Goal: Task Accomplishment & Management: Manage account settings

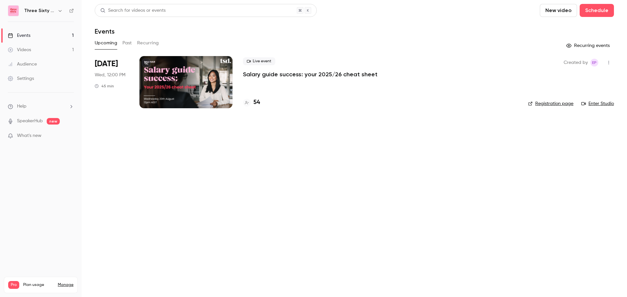
click at [125, 228] on main "Search for videos or events New video Schedule Events Upcoming Past Recurring R…" at bounding box center [354, 148] width 545 height 297
click at [52, 13] on h6 "Three Sixty Digital" at bounding box center [39, 11] width 31 height 7
click at [63, 9] on button "button" at bounding box center [60, 11] width 8 height 8
click at [48, 94] on div "Log out" at bounding box center [61, 95] width 74 height 7
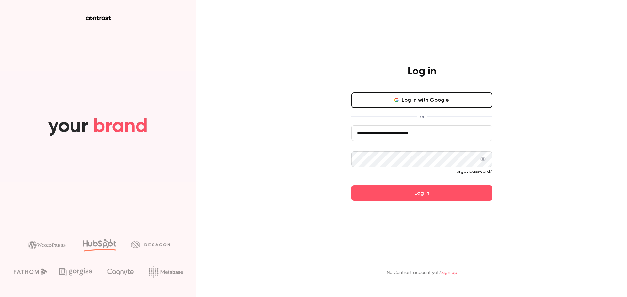
click at [364, 135] on input "**********" at bounding box center [421, 133] width 141 height 16
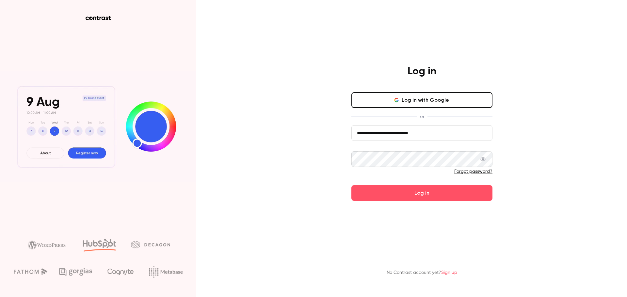
drag, startPoint x: 374, startPoint y: 134, endPoint x: 187, endPoint y: 95, distance: 190.8
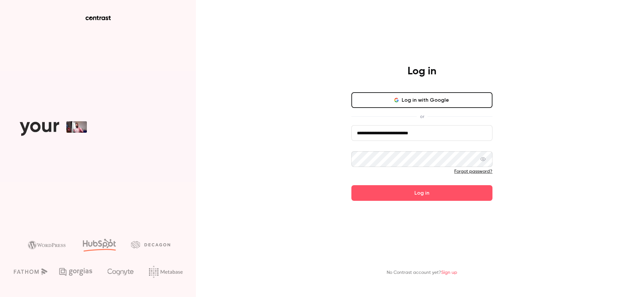
click at [188, 95] on div "**********" at bounding box center [313, 148] width 627 height 297
type input "**********"
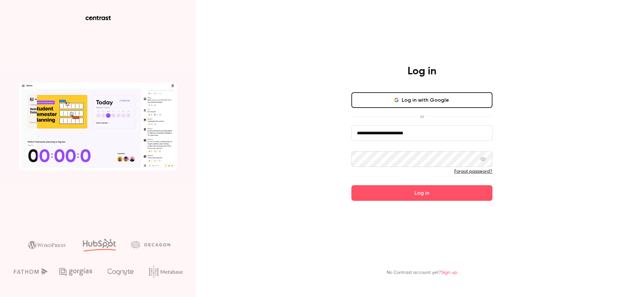
click at [395, 93] on button "Log in with Google" at bounding box center [421, 100] width 141 height 16
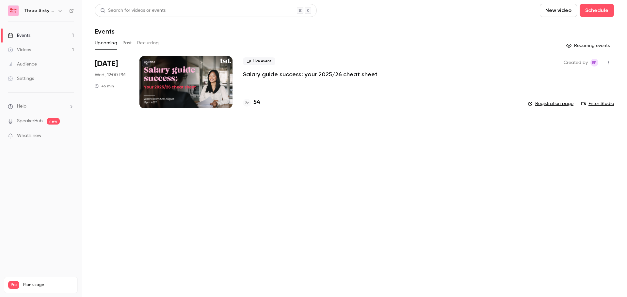
click at [31, 7] on div "Three Sixty Digital" at bounding box center [44, 11] width 40 height 8
click at [60, 11] on icon "button" at bounding box center [59, 11] width 3 height 2
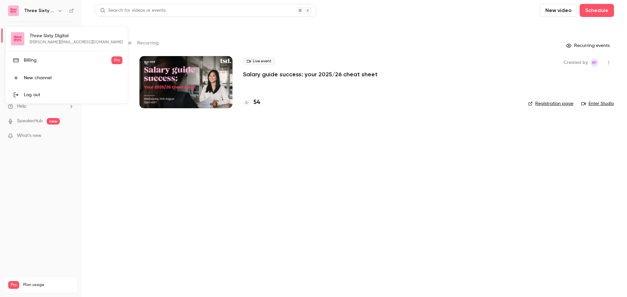
click at [135, 231] on div at bounding box center [313, 148] width 627 height 297
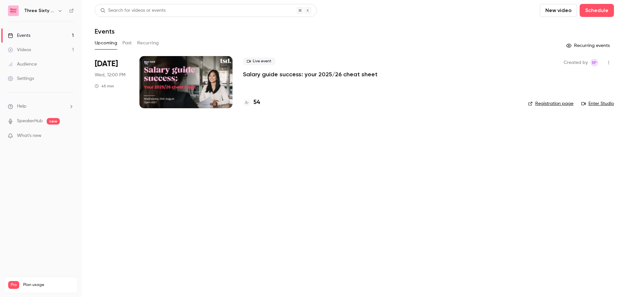
click at [177, 182] on main "Search for videos or events New video Schedule Events Upcoming Past Recurring R…" at bounding box center [354, 148] width 545 height 297
click at [209, 99] on div at bounding box center [185, 82] width 93 height 52
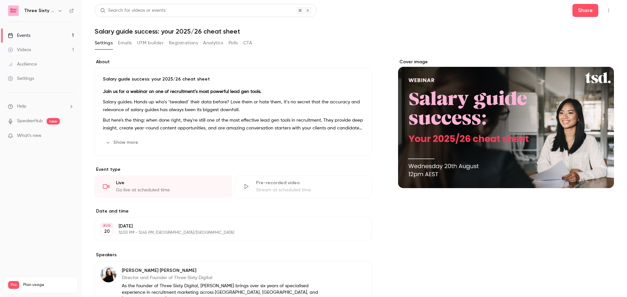
click at [23, 11] on div "Three Sixty Digital" at bounding box center [41, 10] width 66 height 11
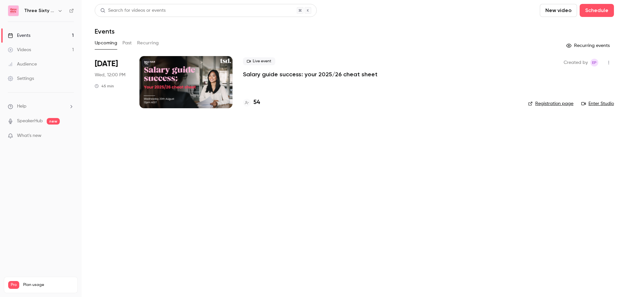
click at [603, 104] on link "Enter Studio" at bounding box center [597, 104] width 33 height 7
click at [438, 178] on main "Search for videos or events New video Schedule Events Upcoming Past Recurring R…" at bounding box center [354, 148] width 545 height 297
click at [48, 7] on div "Three Sixty Digital" at bounding box center [41, 10] width 66 height 11
click at [61, 8] on icon "button" at bounding box center [59, 10] width 5 height 5
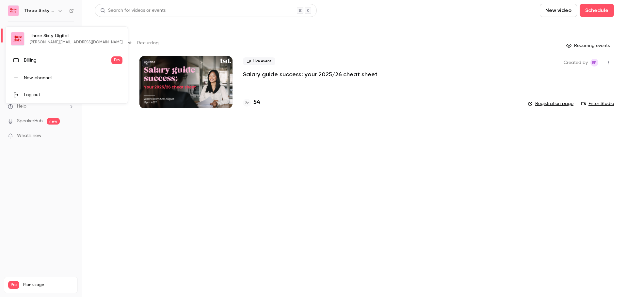
click at [57, 43] on div "Three Sixty Digital [PERSON_NAME][EMAIL_ADDRESS][DOMAIN_NAME] Billing Pro New c…" at bounding box center [67, 65] width 122 height 77
click at [58, 58] on div "Billing" at bounding box center [67, 60] width 87 height 7
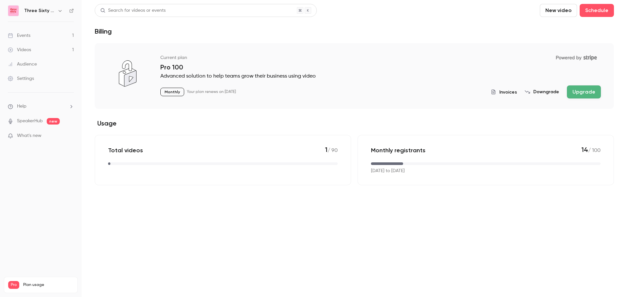
click at [237, 235] on main "Search for videos or events New video Schedule Billing Current plan Powered by …" at bounding box center [354, 148] width 545 height 297
click at [42, 81] on link "Settings" at bounding box center [41, 78] width 82 height 14
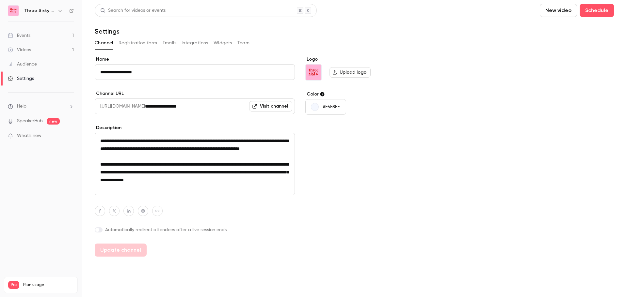
click at [240, 44] on button "Team" at bounding box center [243, 43] width 12 height 10
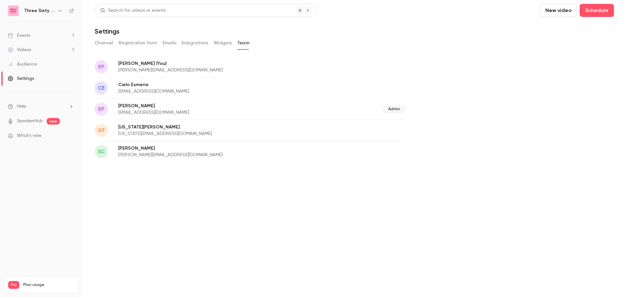
click at [333, 67] on div "EP [PERSON_NAME] (You) [PERSON_NAME][EMAIL_ADDRESS][DOMAIN_NAME]" at bounding box center [250, 66] width 311 height 21
drag, startPoint x: 392, startPoint y: 109, endPoint x: 127, endPoint y: 106, distance: 265.4
click at [127, 106] on div "EP [PERSON_NAME] [EMAIL_ADDRESS][DOMAIN_NAME] Admin" at bounding box center [250, 109] width 311 height 21
click at [127, 106] on p "[PERSON_NAME]" at bounding box center [202, 106] width 168 height 7
click at [184, 66] on p "[PERSON_NAME] (You)" at bounding box center [216, 63] width 196 height 7
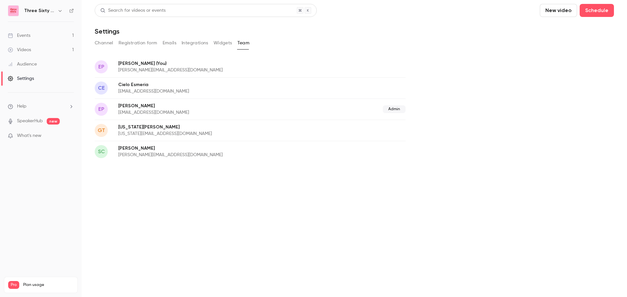
click at [190, 118] on div "EP [PERSON_NAME] [EMAIL_ADDRESS][DOMAIN_NAME] Admin" at bounding box center [250, 109] width 311 height 21
click at [266, 203] on main "Search for videos or events New video Schedule Settings Channel Registration fo…" at bounding box center [354, 148] width 545 height 297
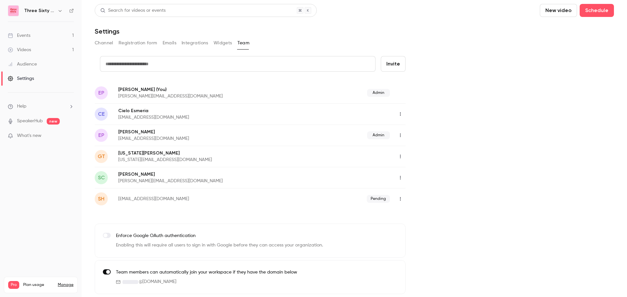
click at [230, 44] on button "Widgets" at bounding box center [222, 43] width 19 height 10
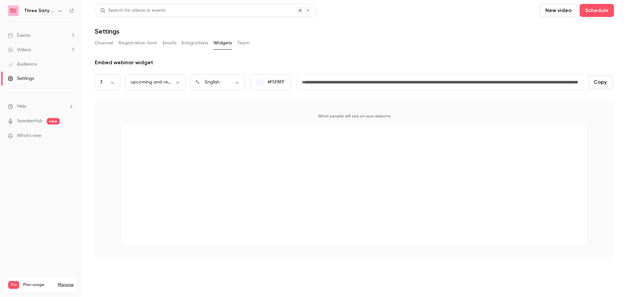
click at [196, 44] on button "Integrations" at bounding box center [194, 43] width 27 height 10
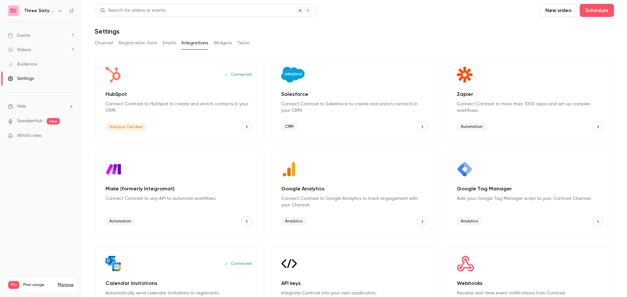
click at [172, 41] on button "Emails" at bounding box center [170, 43] width 14 height 10
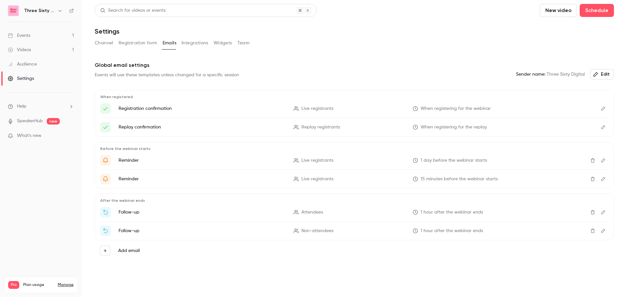
click at [102, 42] on button "Channel" at bounding box center [104, 43] width 19 height 10
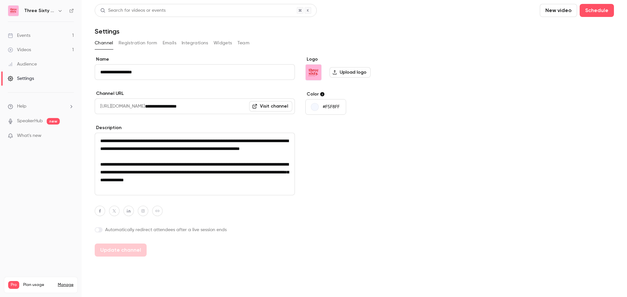
click at [506, 235] on div "**********" at bounding box center [354, 156] width 519 height 201
click at [97, 230] on span at bounding box center [97, 230] width 4 height 4
click at [97, 230] on label at bounding box center [99, 230] width 8 height 5
click at [324, 235] on div "Logo Upload logo Color #F5F8FF" at bounding box center [355, 156] width 100 height 201
